Goal: Obtain resource: Obtain resource

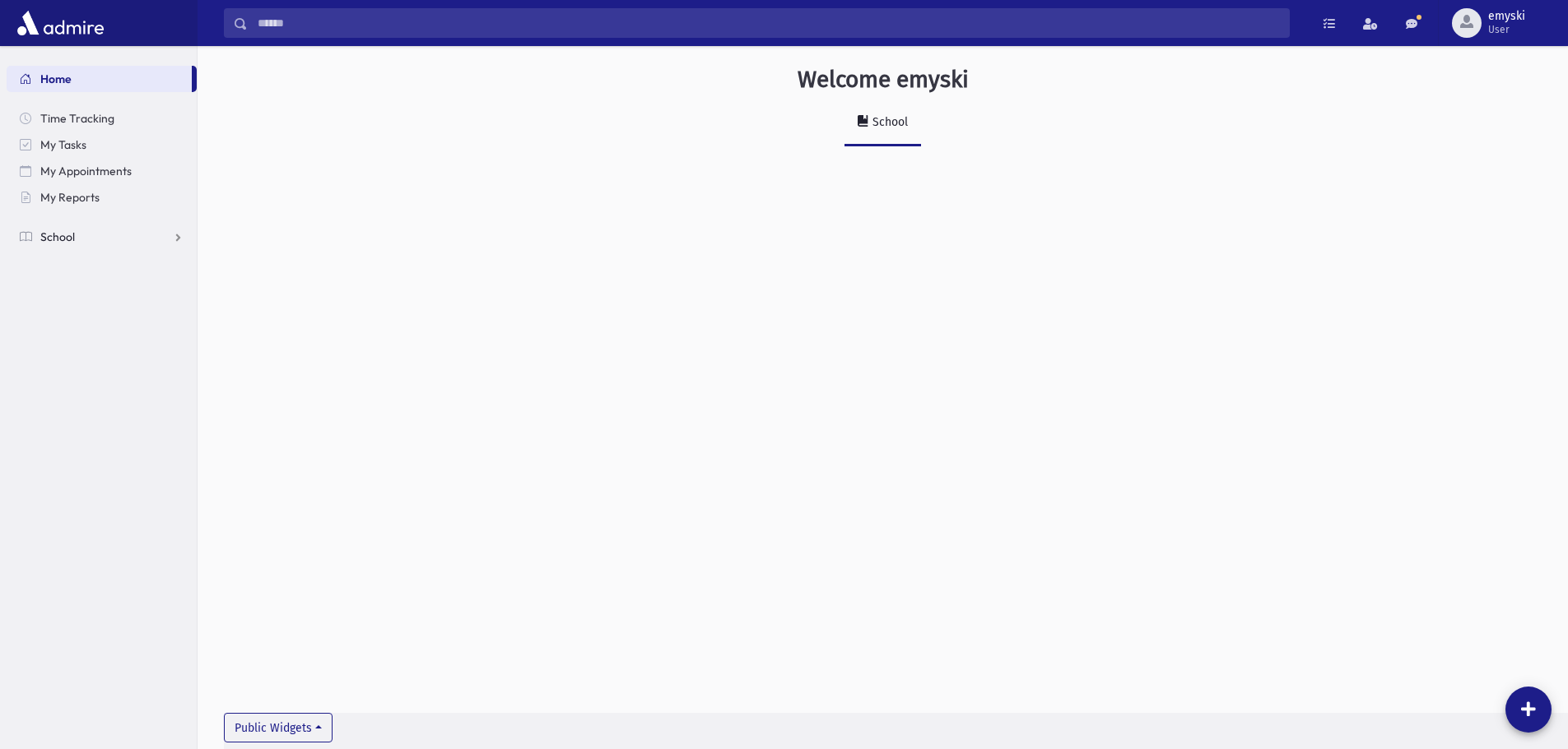
click at [70, 239] on span "School" at bounding box center [57, 236] width 35 height 15
click at [78, 264] on span "Students" at bounding box center [72, 263] width 45 height 15
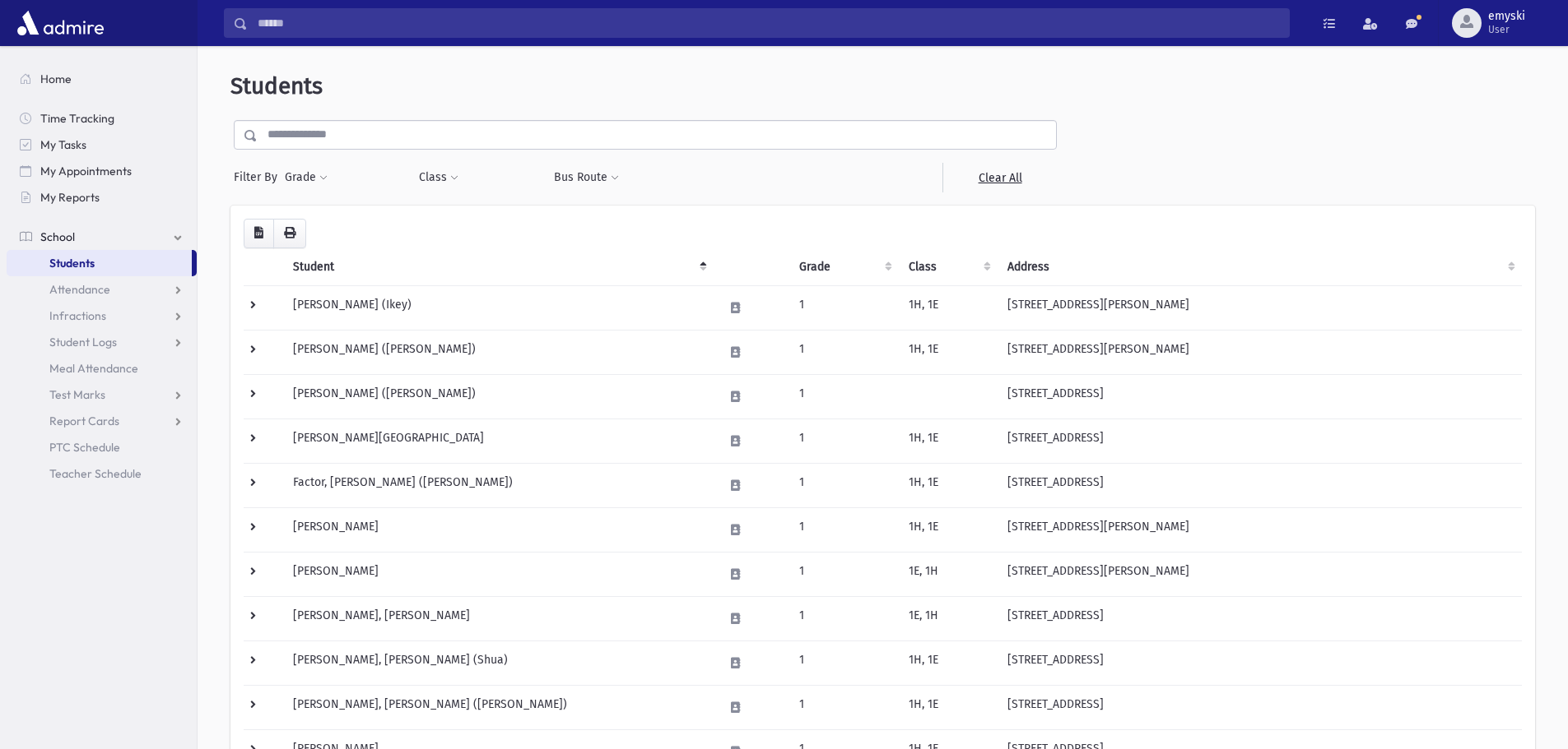
click at [135, 234] on link "School" at bounding box center [101, 236] width 190 height 26
click at [166, 236] on link "School" at bounding box center [101, 236] width 190 height 26
click at [58, 195] on span "My Reports" at bounding box center [69, 196] width 59 height 15
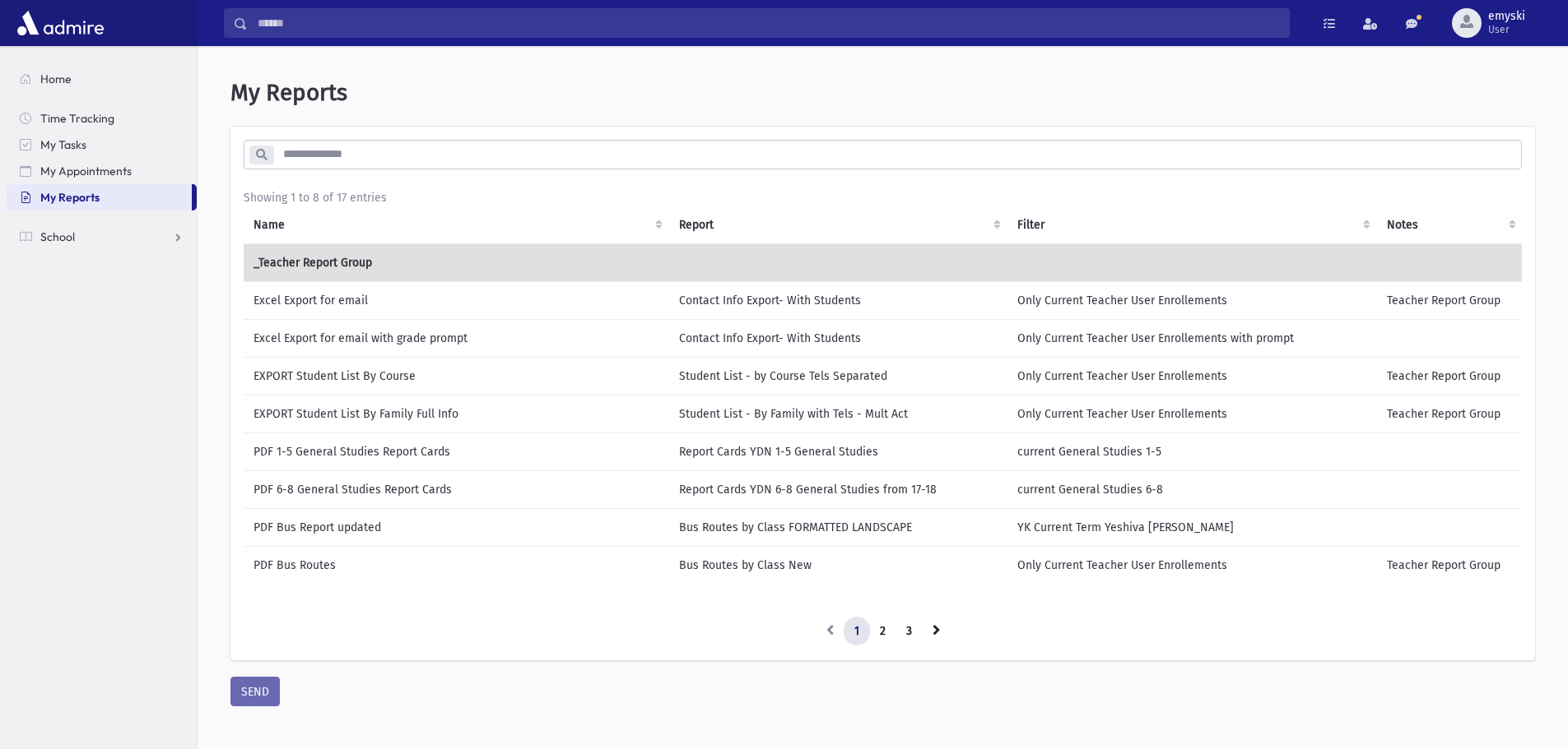
click at [335, 301] on td "Excel Export for email" at bounding box center [456, 300] width 425 height 38
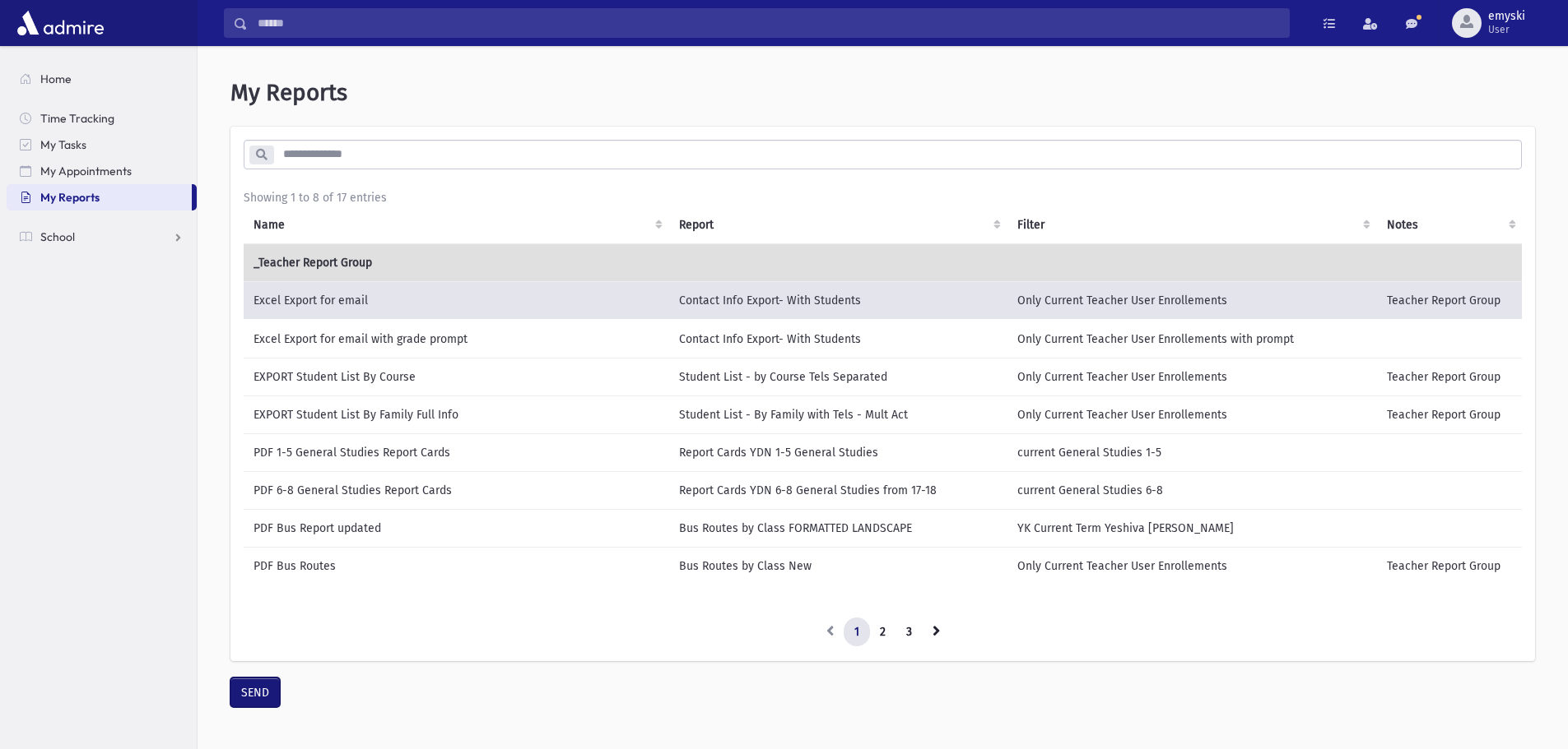
click at [261, 707] on button "SEND" at bounding box center [255, 693] width 50 height 29
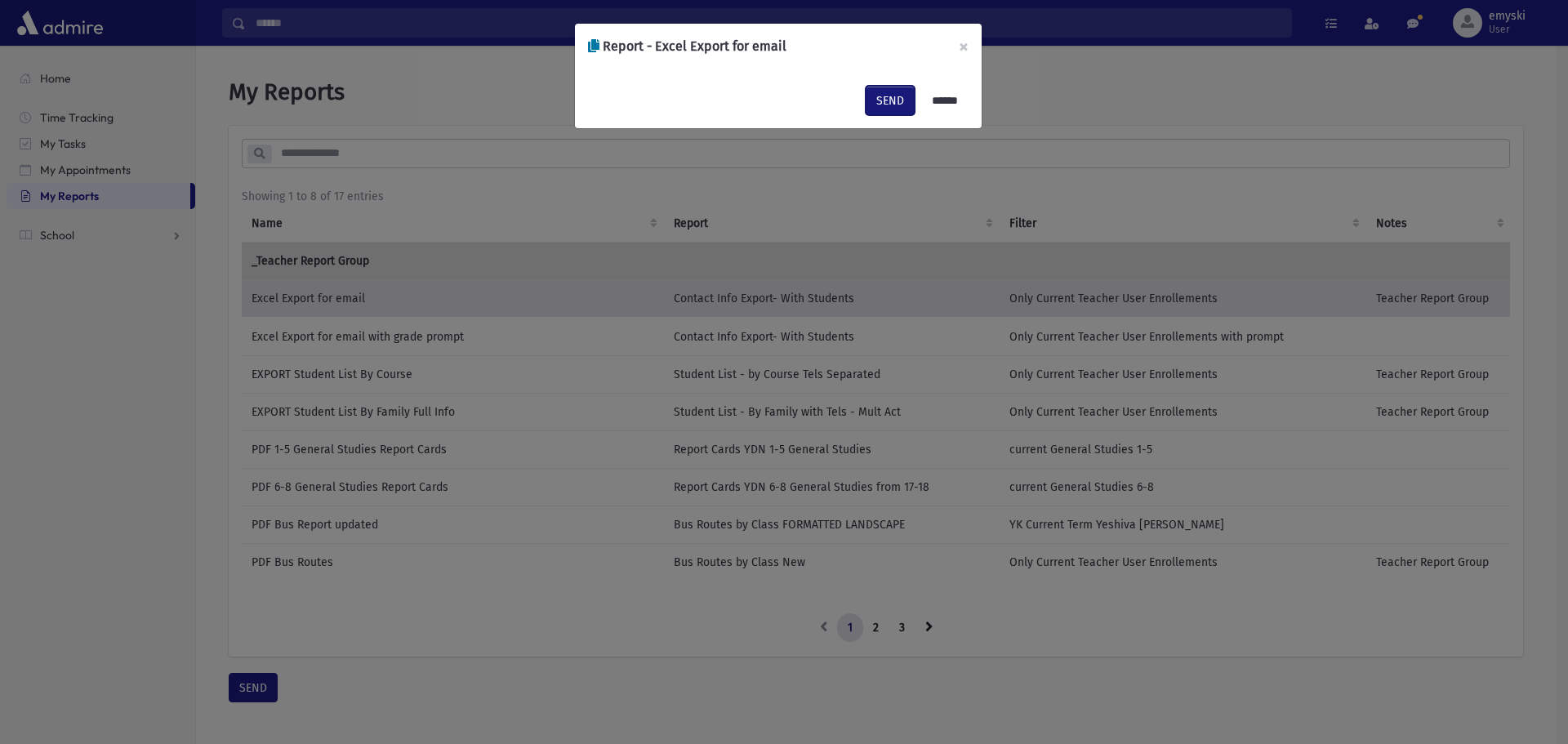
drag, startPoint x: 874, startPoint y: 100, endPoint x: 828, endPoint y: 125, distance: 52.4
click at [866, 101] on button "SEND" at bounding box center [890, 100] width 49 height 29
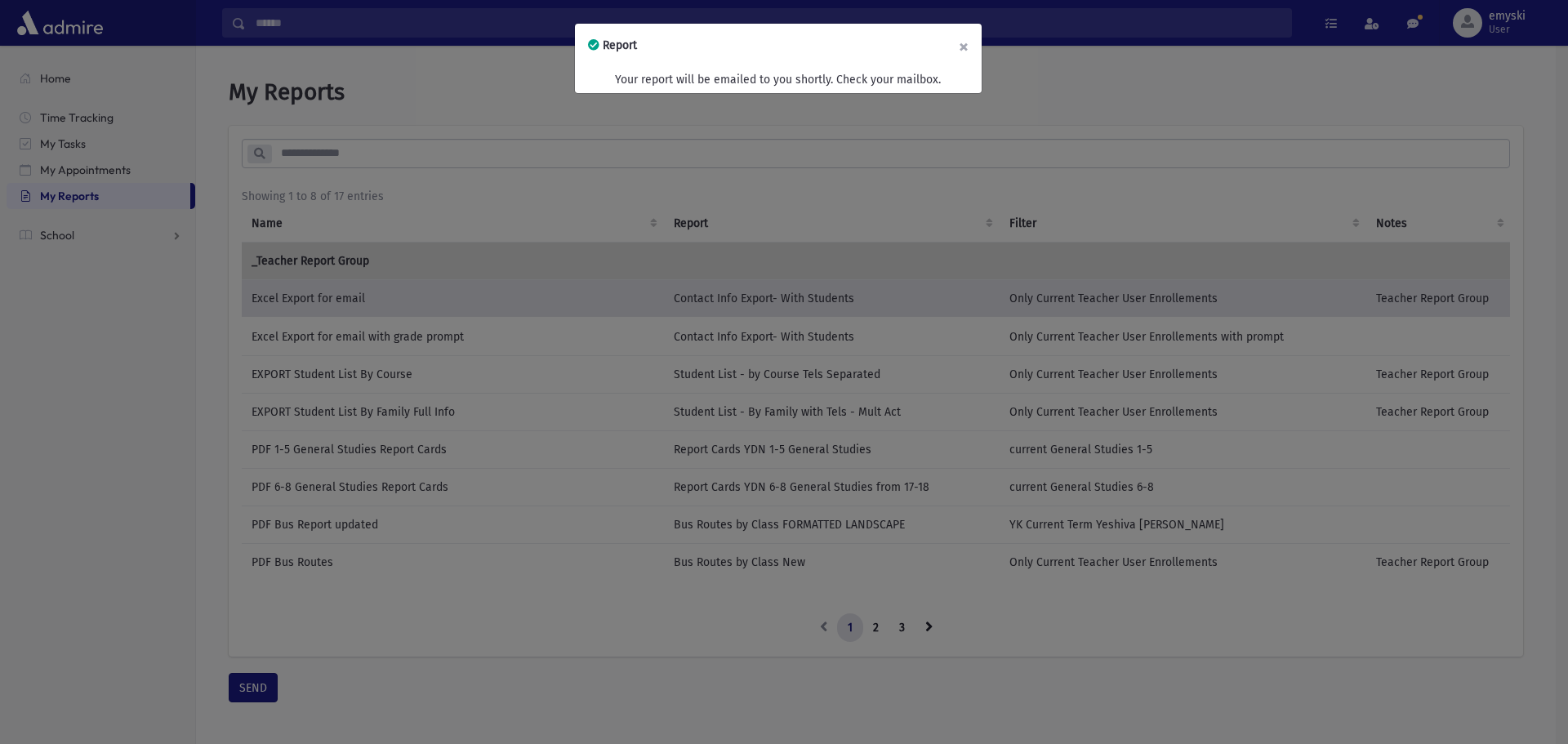
drag, startPoint x: 963, startPoint y: 44, endPoint x: 949, endPoint y: 50, distance: 15.2
click at [959, 45] on button "×" at bounding box center [963, 46] width 36 height 45
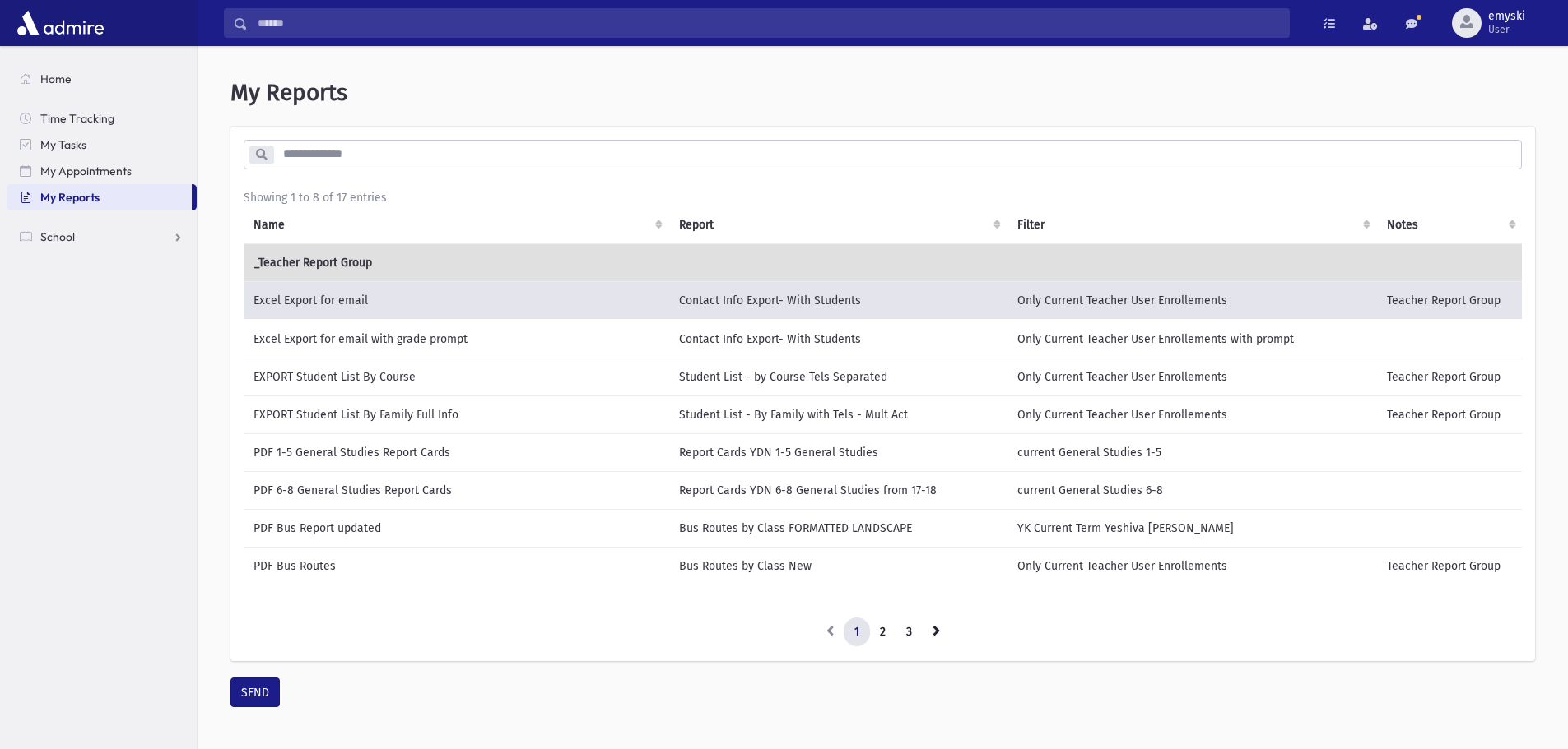
click at [269, 414] on td "EXPORT Student List By Family Full Info" at bounding box center [456, 414] width 425 height 38
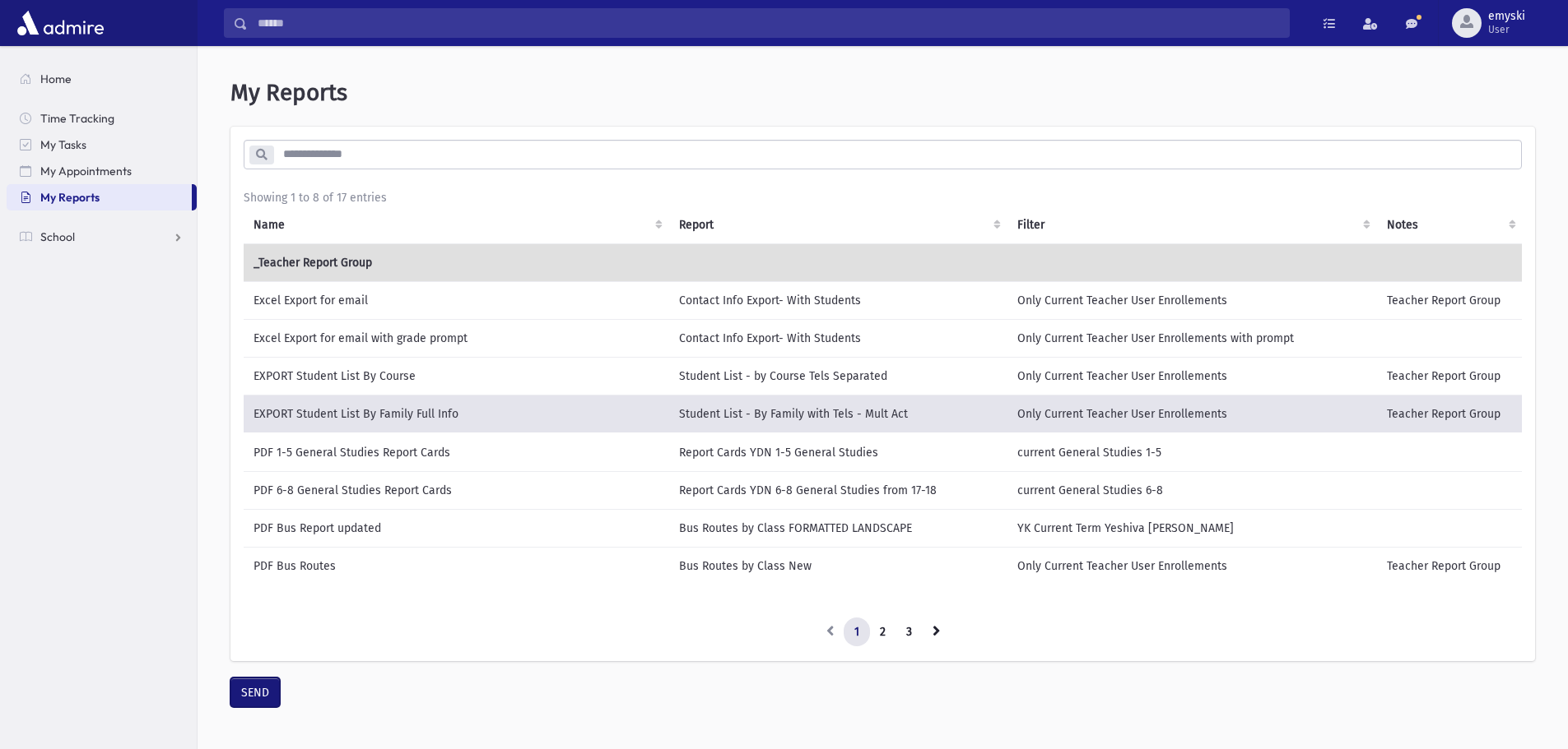
click at [244, 707] on button "SEND" at bounding box center [255, 693] width 50 height 29
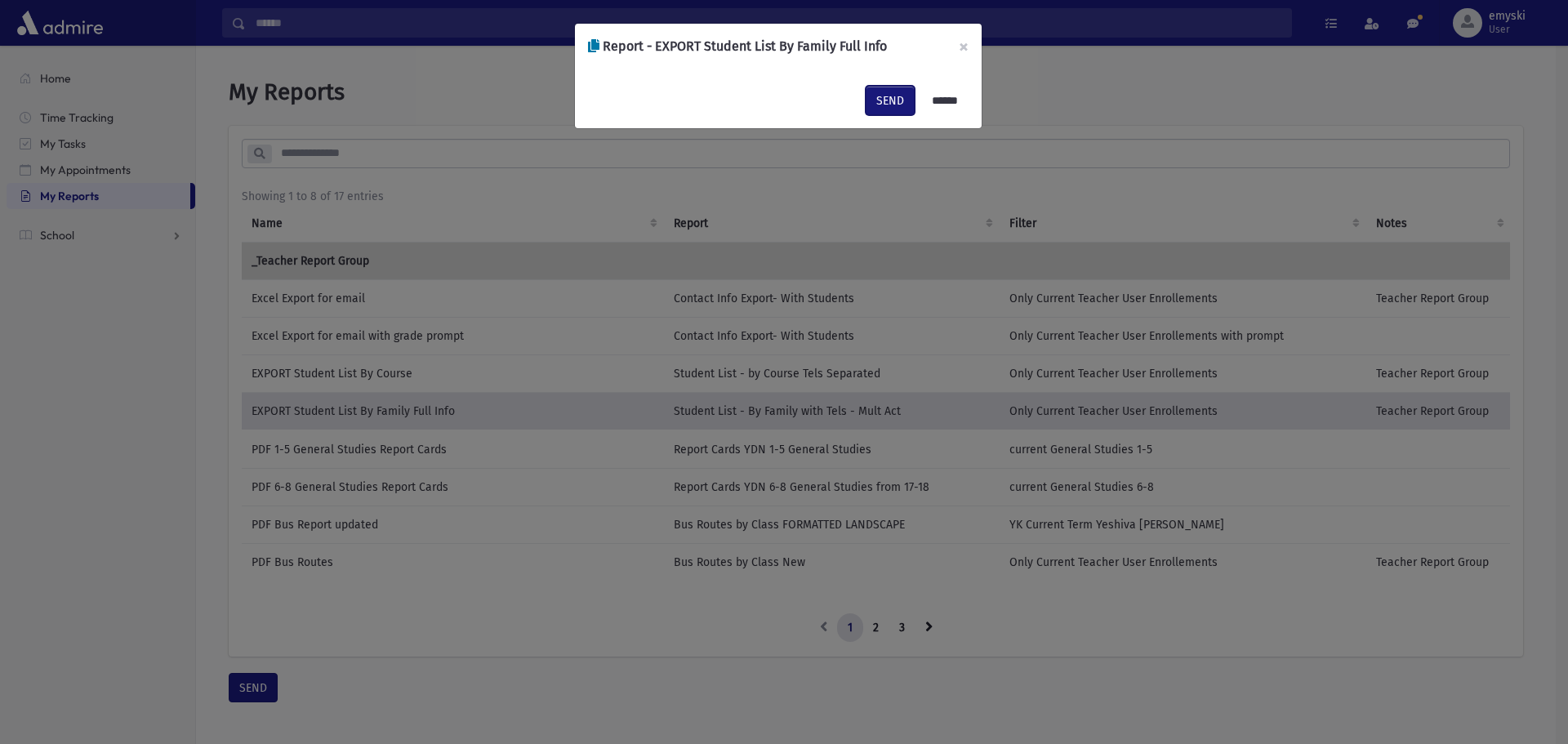
click at [867, 111] on button "SEND" at bounding box center [890, 100] width 49 height 29
